Goal: Transaction & Acquisition: Purchase product/service

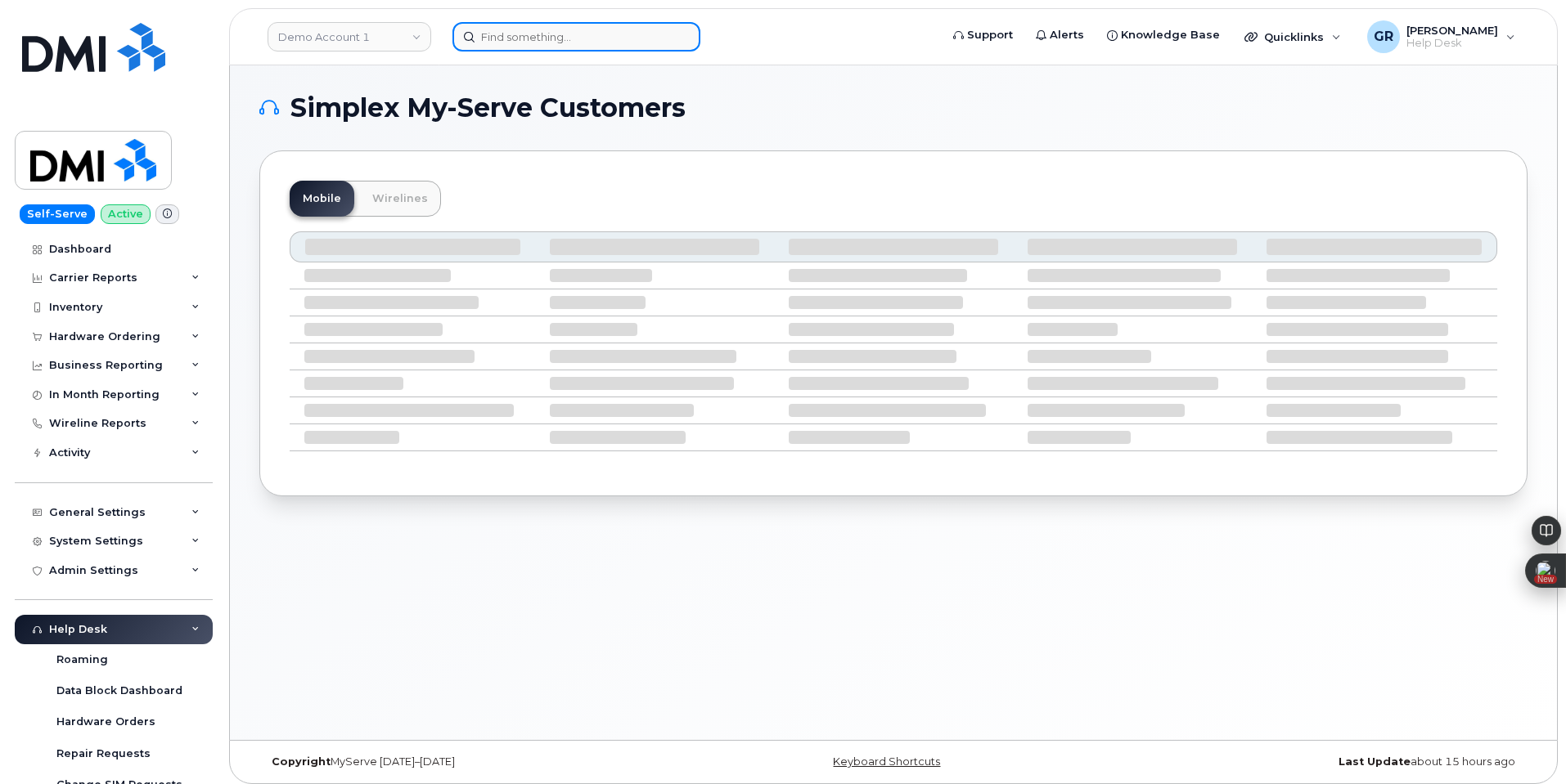
click at [633, 32] on input at bounding box center [576, 37] width 248 height 30
paste input "105468.1069"
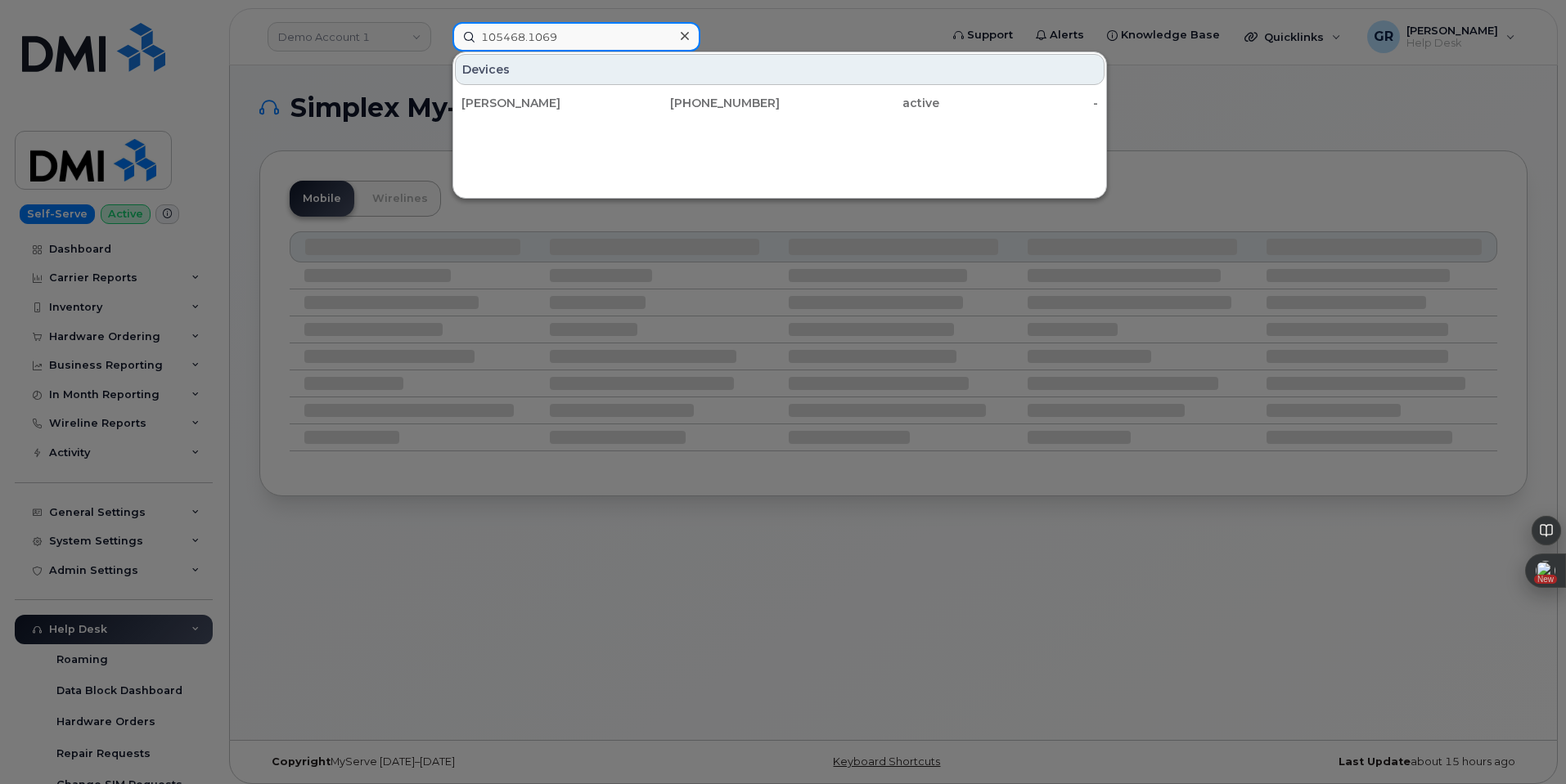
type input "105468.1069"
click at [680, 110] on div "341-219-0205" at bounding box center [701, 103] width 160 height 16
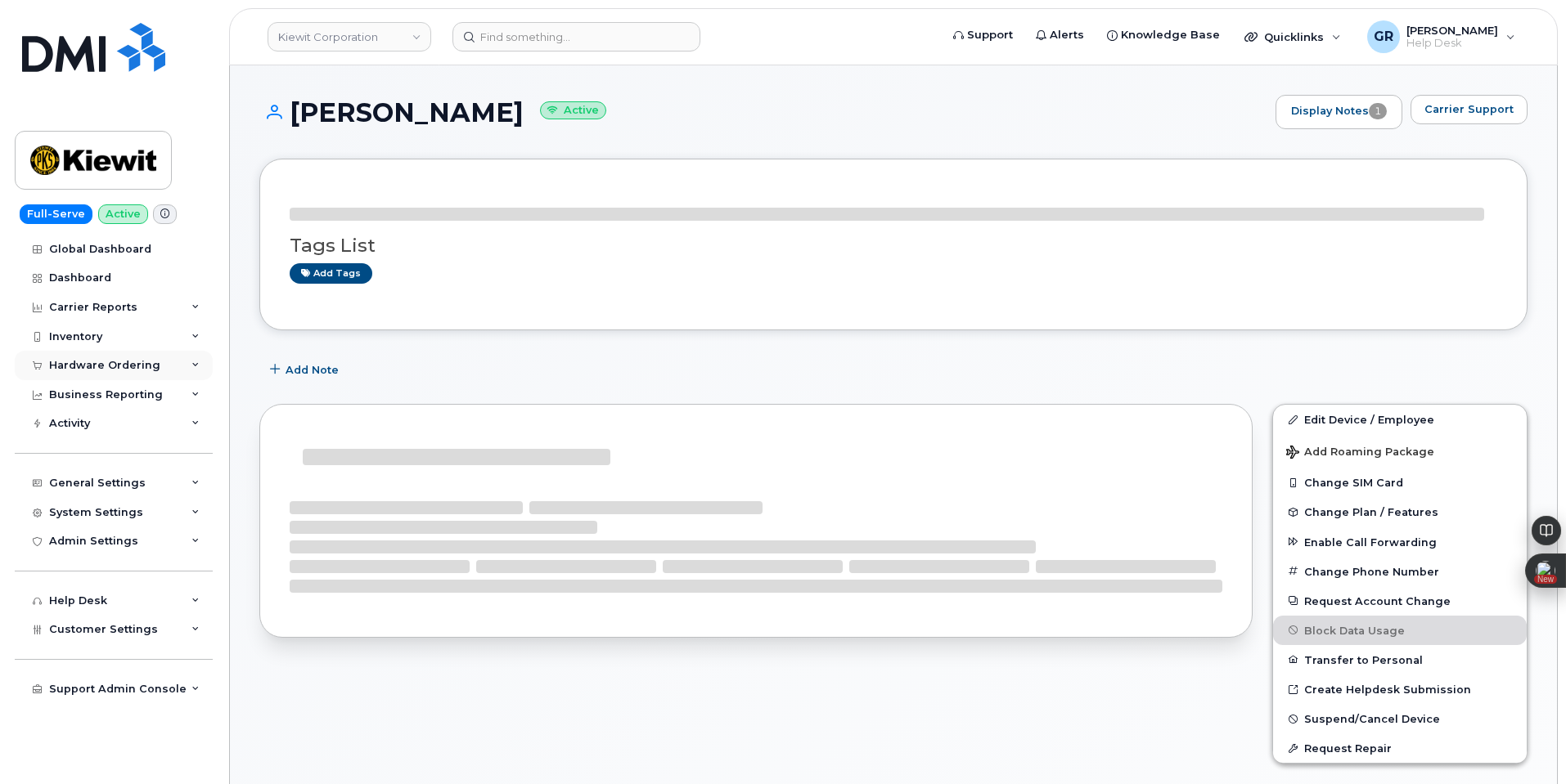
click at [151, 362] on div "Hardware Ordering" at bounding box center [105, 365] width 111 height 13
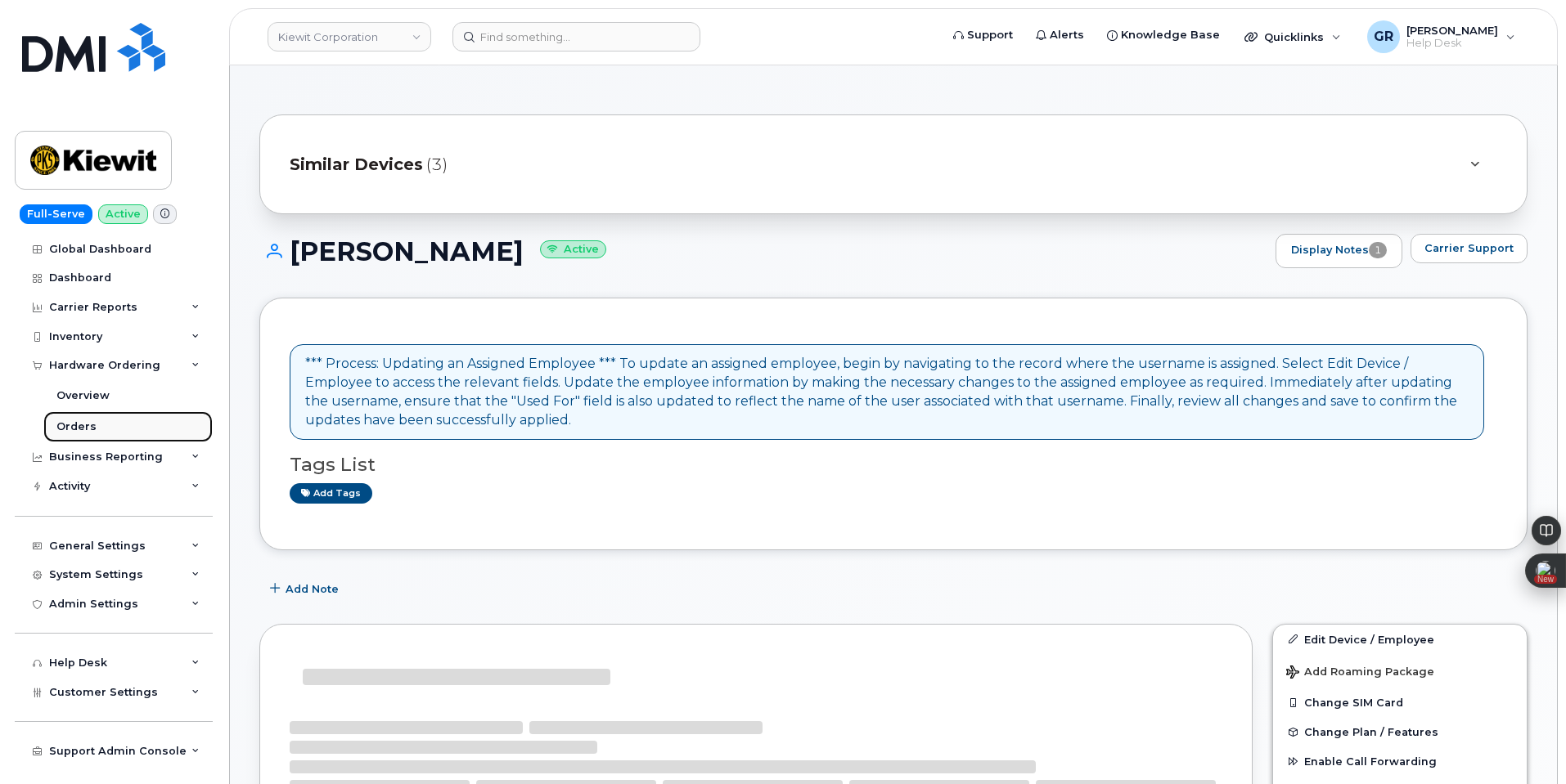
click at [120, 423] on link "Orders" at bounding box center [127, 427] width 170 height 31
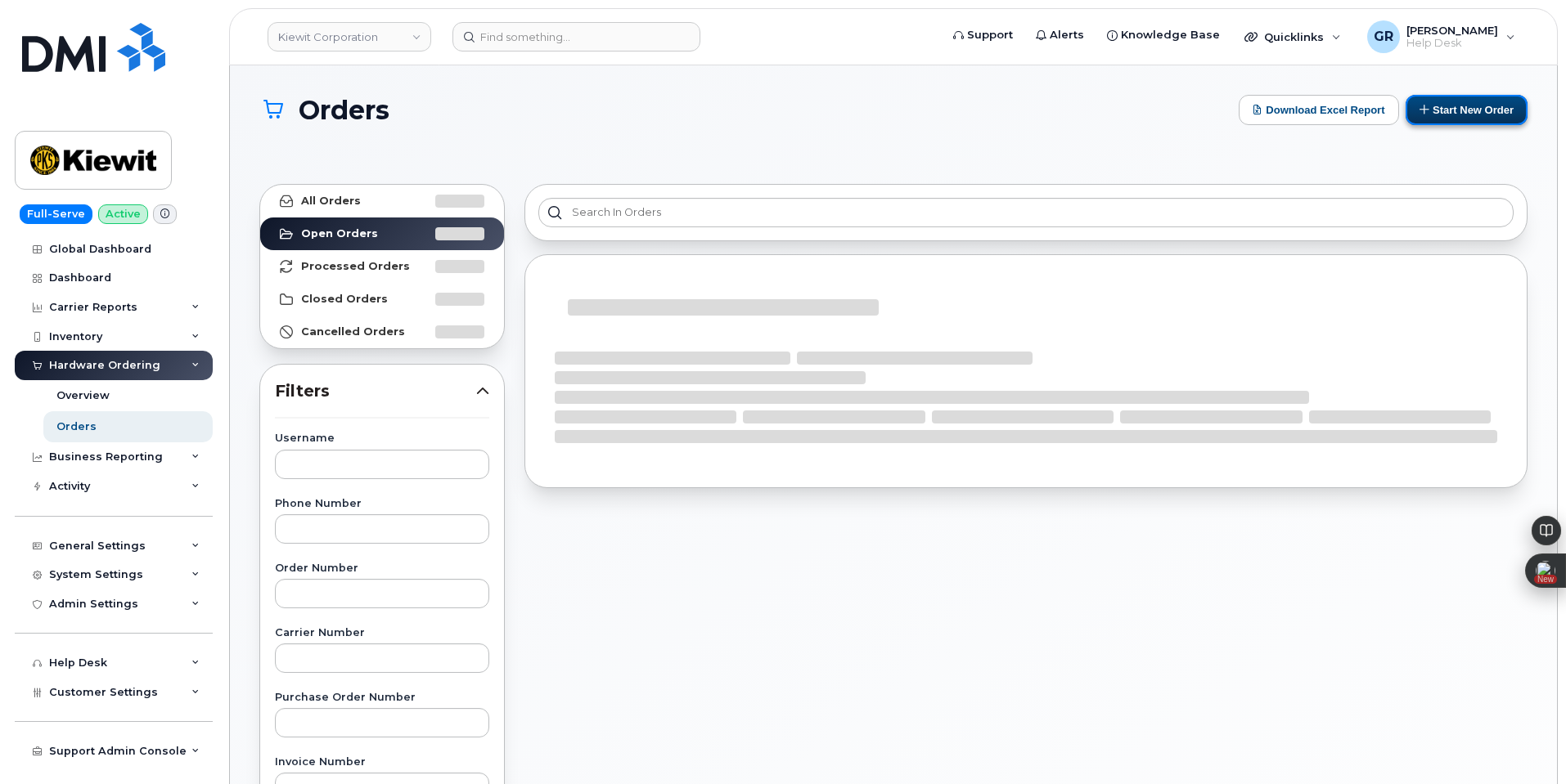
click at [1483, 112] on button "Start New Order" at bounding box center [1466, 110] width 122 height 30
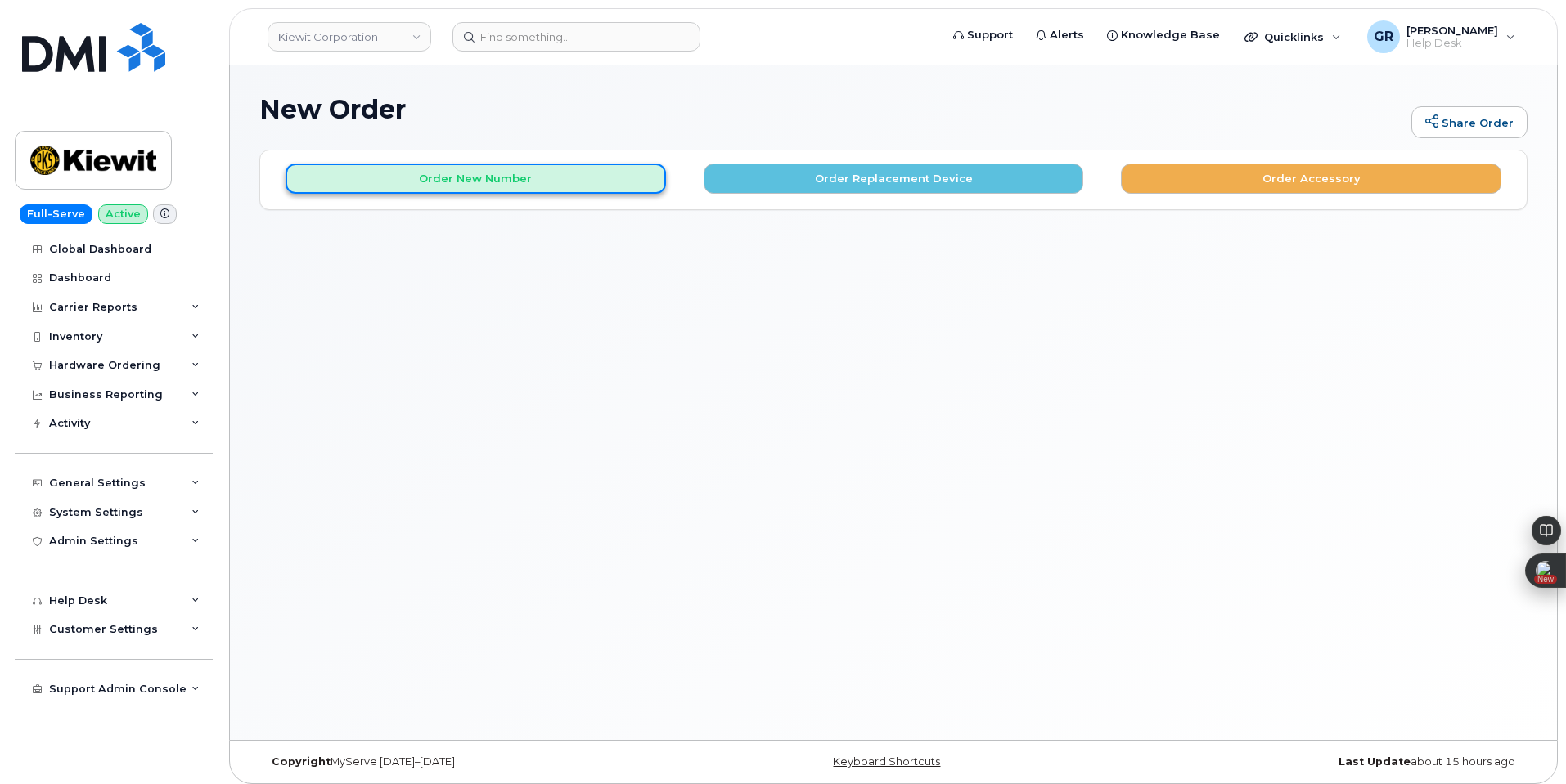
click at [586, 189] on button "Order New Number" at bounding box center [476, 179] width 381 height 30
